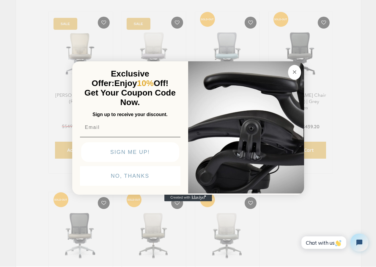
select select "price-ascending"
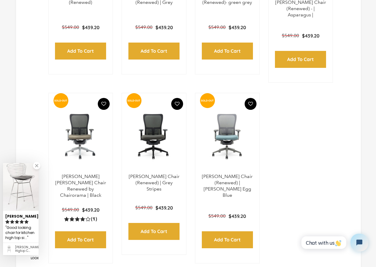
scroll to position [322, 0]
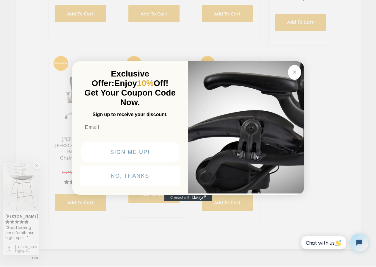
click at [138, 137] on img "POPUP Form" at bounding box center [130, 137] width 101 height 0
click at [292, 68] on circle "Close dialog" at bounding box center [294, 71] width 7 height 7
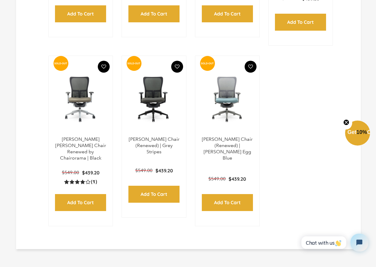
select select "herman-miller"
